Goal: Check status: Check status

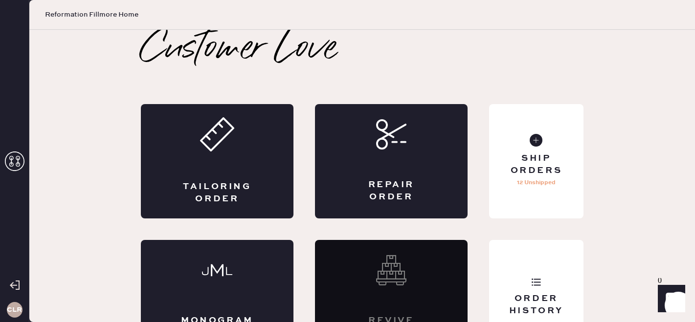
click at [12, 160] on icon at bounding box center [15, 162] width 20 height 20
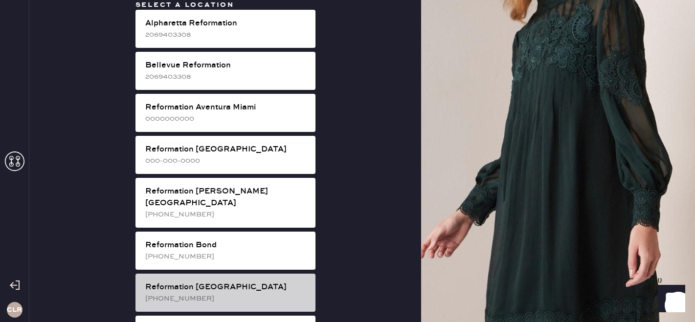
click at [193, 274] on div "Reformation [GEOGRAPHIC_DATA] [PHONE_NUMBER]" at bounding box center [226, 293] width 180 height 38
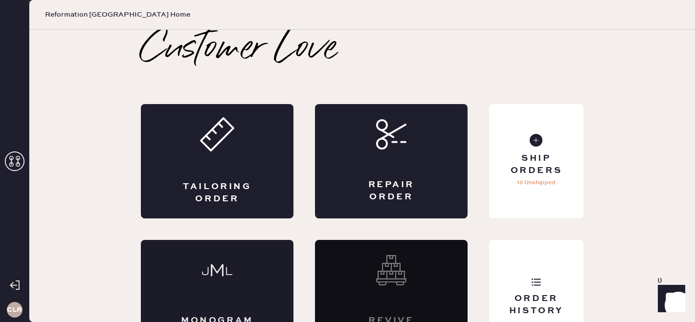
click at [194, 272] on div "Monogram Order" at bounding box center [217, 297] width 153 height 114
click at [526, 281] on div "Order History" at bounding box center [536, 297] width 94 height 114
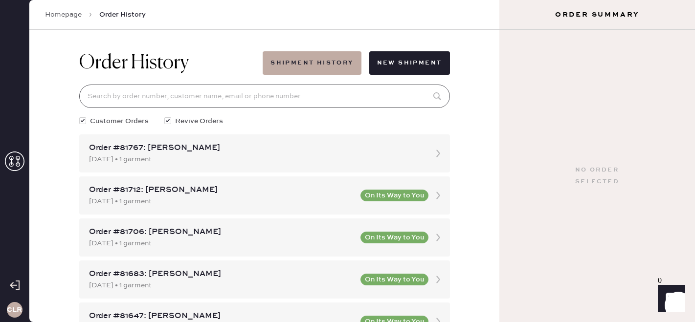
click at [256, 92] on input at bounding box center [264, 96] width 371 height 23
paste input "81109"
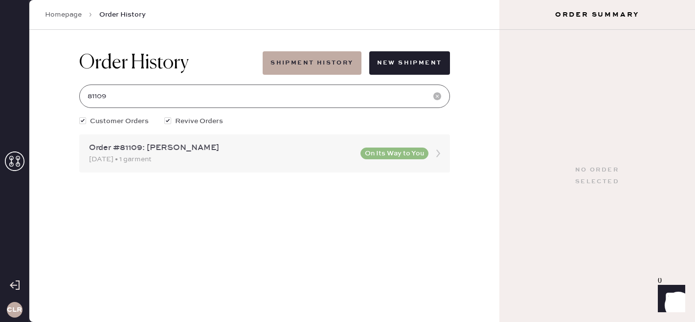
type input "81109"
click at [238, 167] on div "Order #81109: [PERSON_NAME] [DATE] • 1 garment On Its Way to You" at bounding box center [264, 154] width 371 height 38
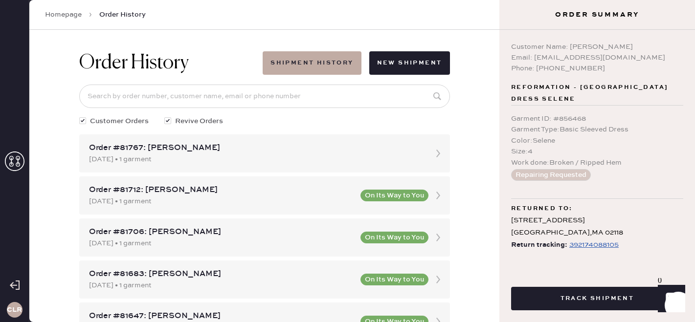
click at [593, 239] on div "392174088105" at bounding box center [593, 245] width 49 height 12
click at [245, 103] on input at bounding box center [264, 96] width 371 height 23
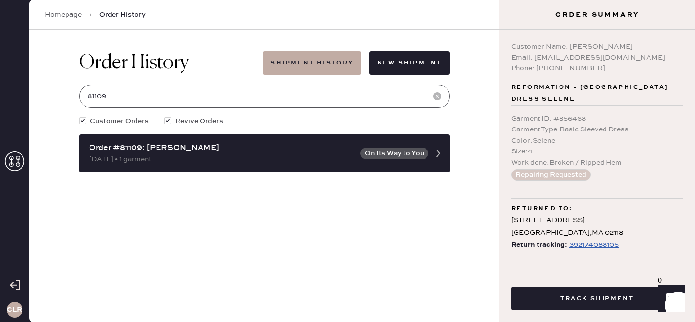
type input "81109"
